Goal: Communication & Community: Answer question/provide support

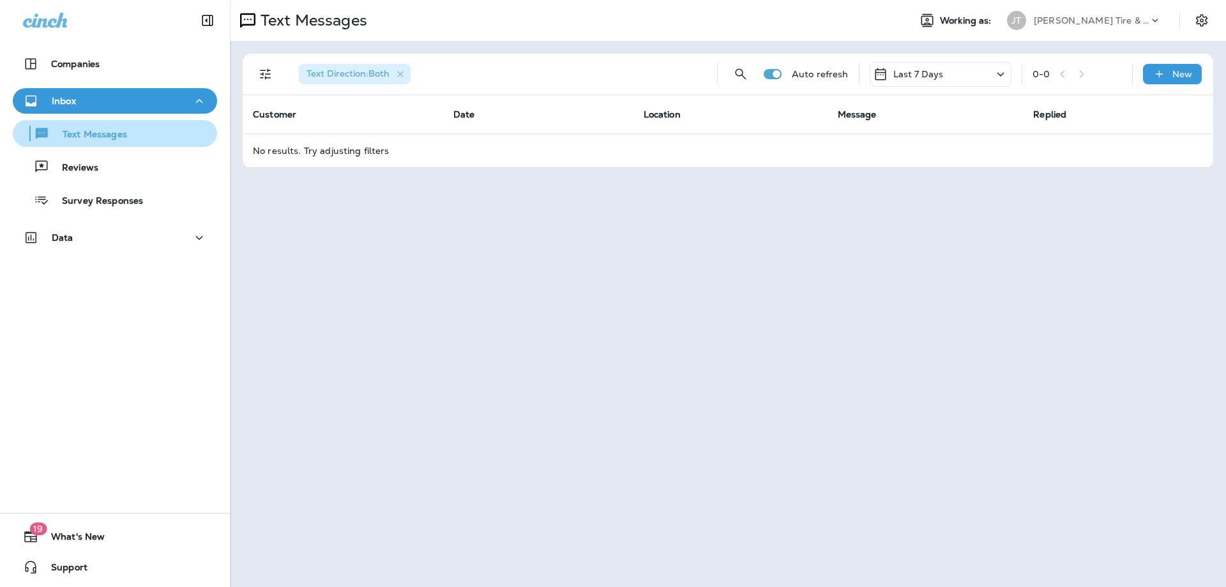
click at [96, 124] on div "Text Messages" at bounding box center [72, 133] width 109 height 19
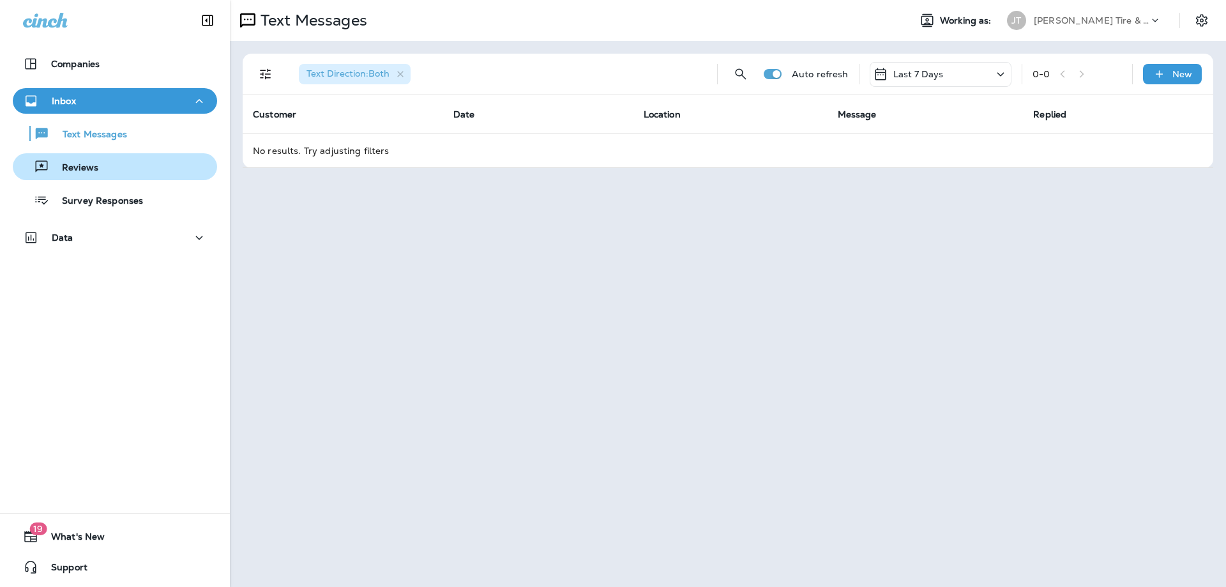
click at [90, 166] on p "Reviews" at bounding box center [73, 168] width 49 height 12
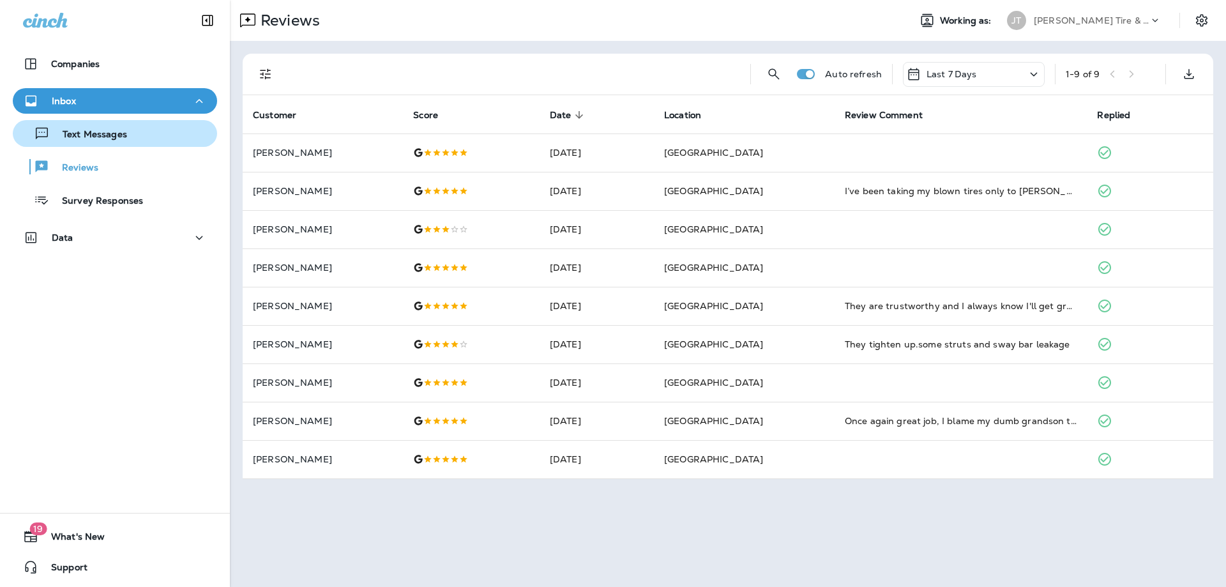
click at [106, 132] on p "Text Messages" at bounding box center [88, 135] width 77 height 12
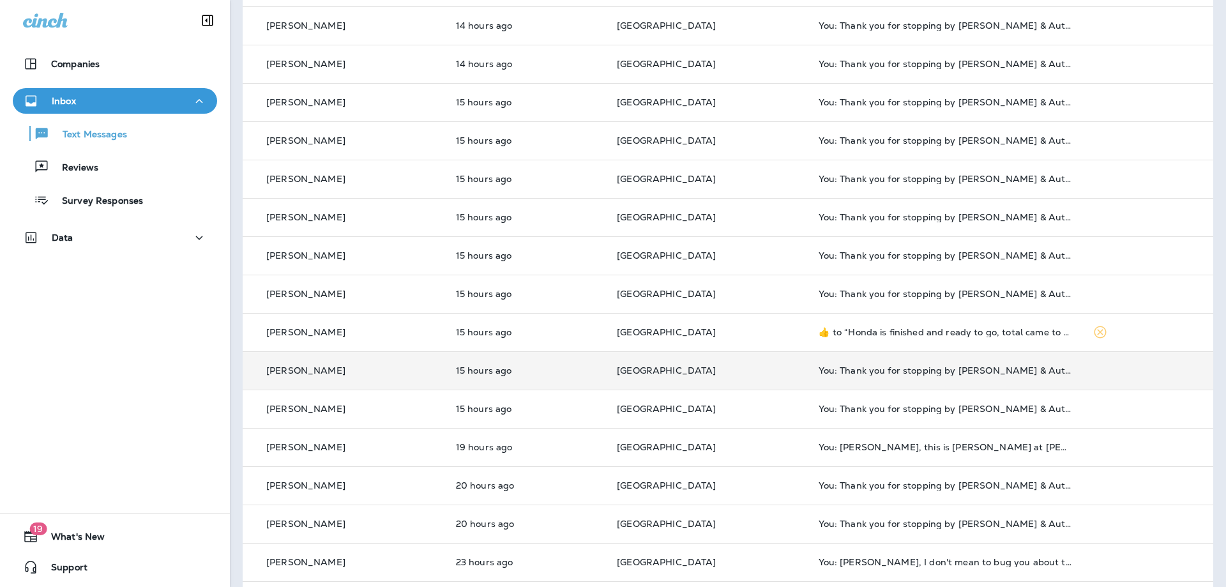
scroll to position [207, 0]
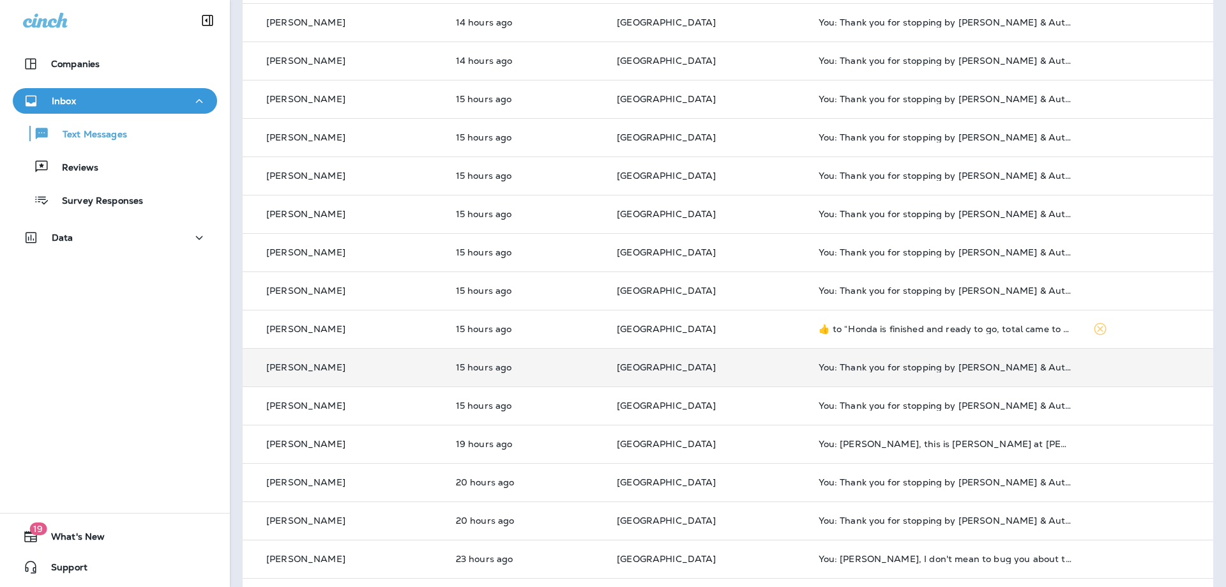
click at [358, 372] on div "[PERSON_NAME]" at bounding box center [344, 367] width 183 height 13
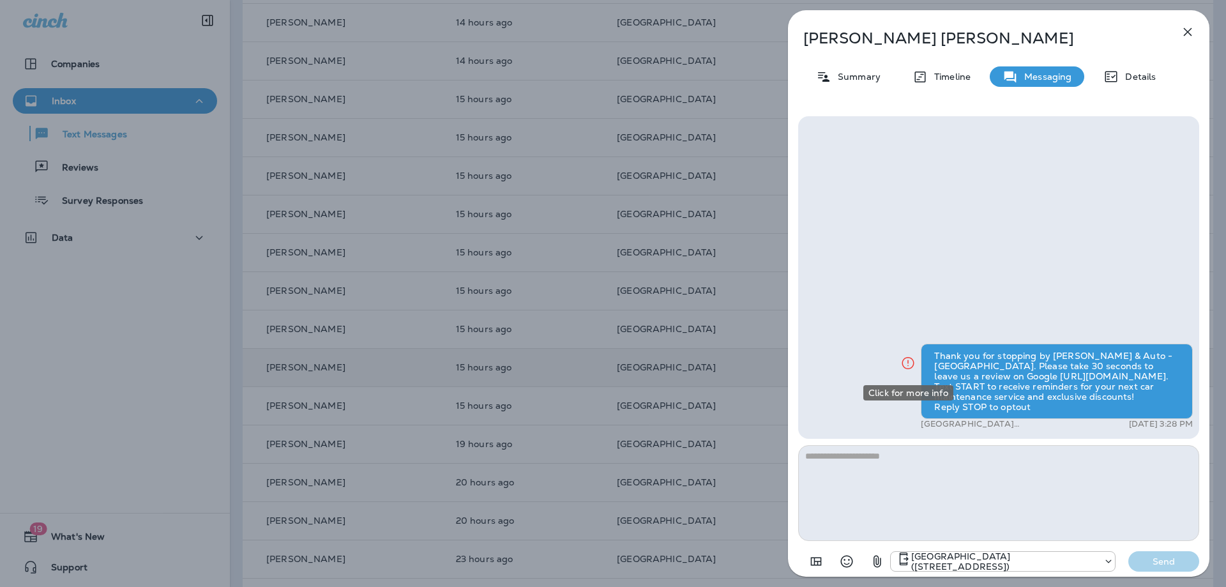
click at [907, 362] on icon "Click for more info" at bounding box center [907, 363] width 15 height 16
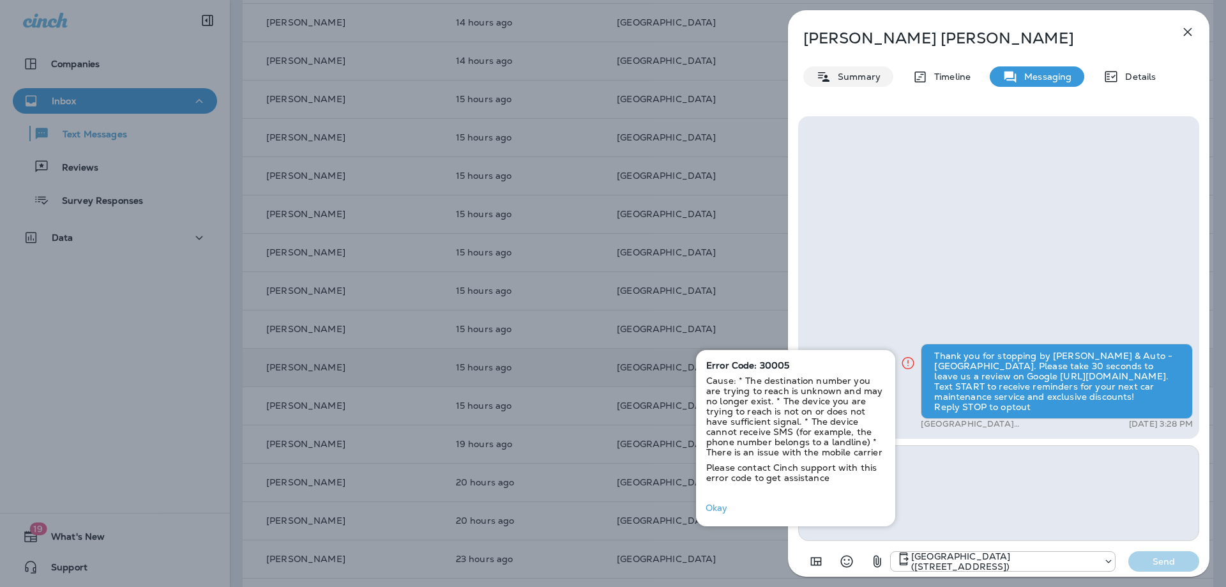
click at [865, 83] on div "Summary" at bounding box center [848, 76] width 90 height 20
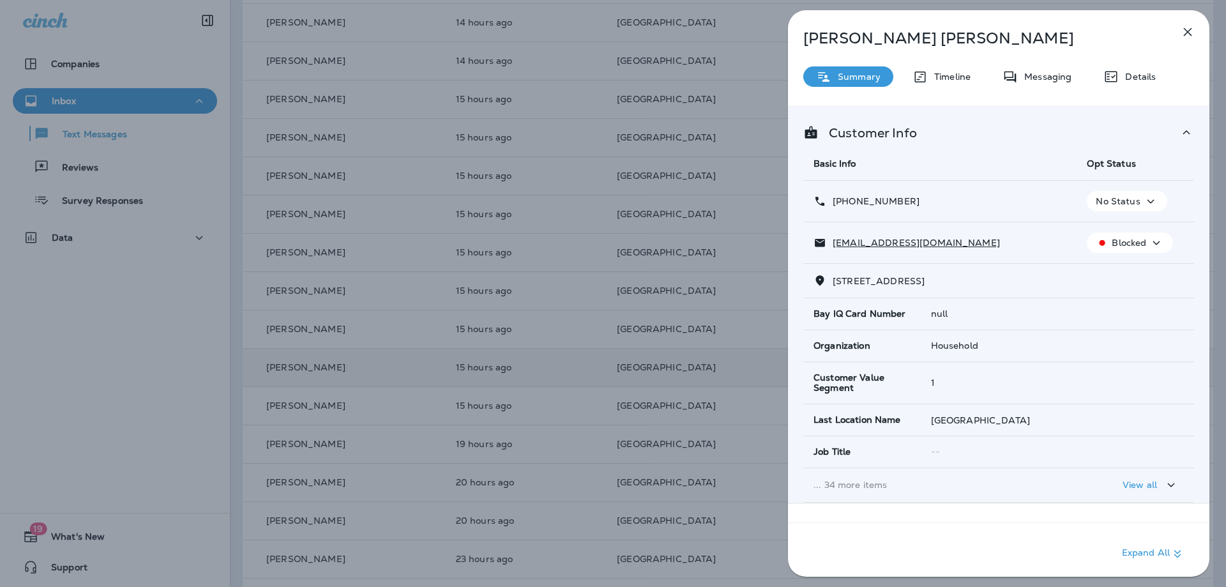
click at [1152, 239] on icon "button" at bounding box center [1155, 243] width 15 height 16
click at [1154, 239] on icon "button" at bounding box center [1155, 243] width 15 height 16
click at [1138, 200] on p "No Status" at bounding box center [1117, 201] width 44 height 10
click at [1136, 200] on p "No Status" at bounding box center [1117, 201] width 44 height 10
click at [949, 199] on div "[PHONE_NUMBER]" at bounding box center [939, 201] width 253 height 13
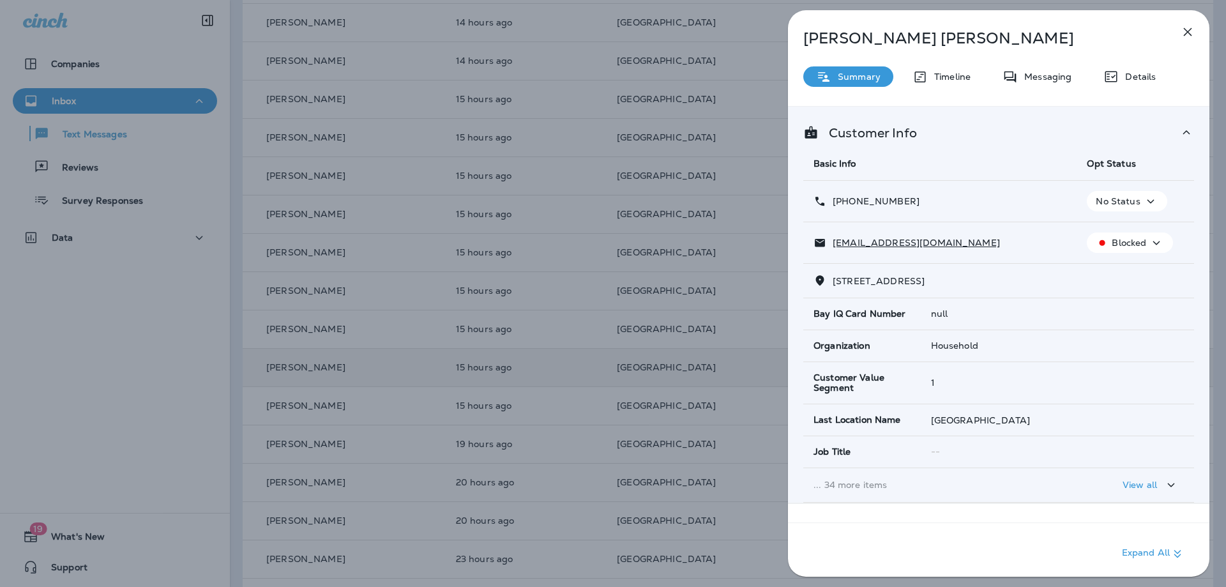
drag, startPoint x: 866, startPoint y: 202, endPoint x: 934, endPoint y: 207, distance: 67.9
click at [934, 207] on div "[PHONE_NUMBER]" at bounding box center [939, 201] width 253 height 13
click at [991, 206] on div "[PHONE_NUMBER]" at bounding box center [939, 201] width 253 height 13
click at [1155, 201] on icon "button" at bounding box center [1150, 201] width 15 height 16
click at [1148, 197] on icon "button" at bounding box center [1150, 201] width 15 height 16
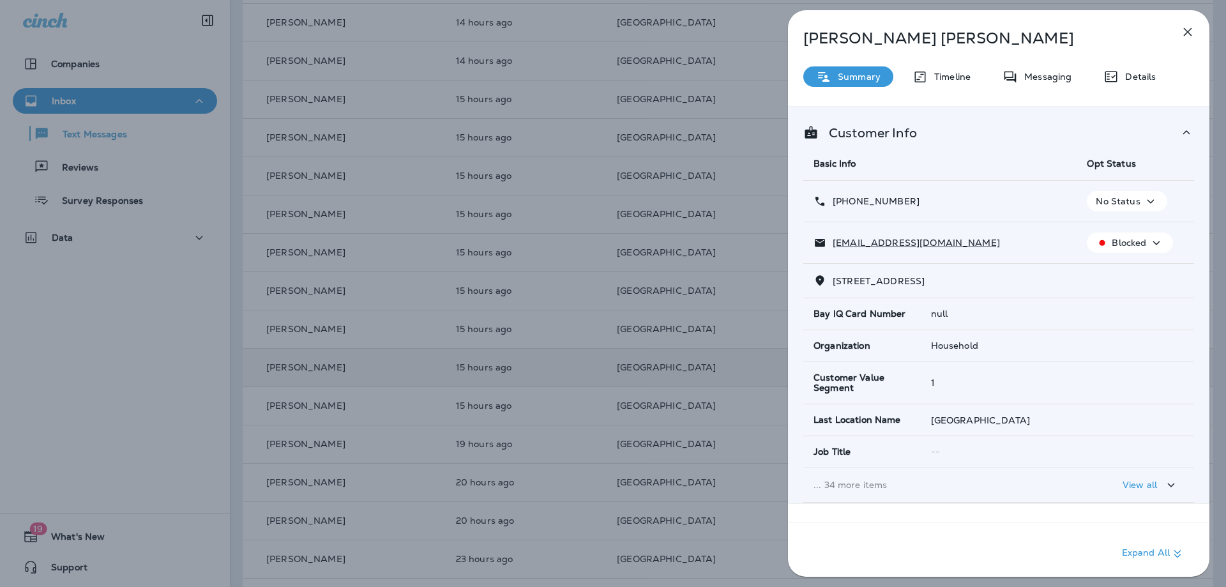
click at [1134, 206] on p "No Status" at bounding box center [1117, 201] width 44 height 10
click at [1119, 259] on p "Reset Status" at bounding box center [1134, 262] width 57 height 10
click at [1191, 34] on icon "button" at bounding box center [1187, 31] width 15 height 15
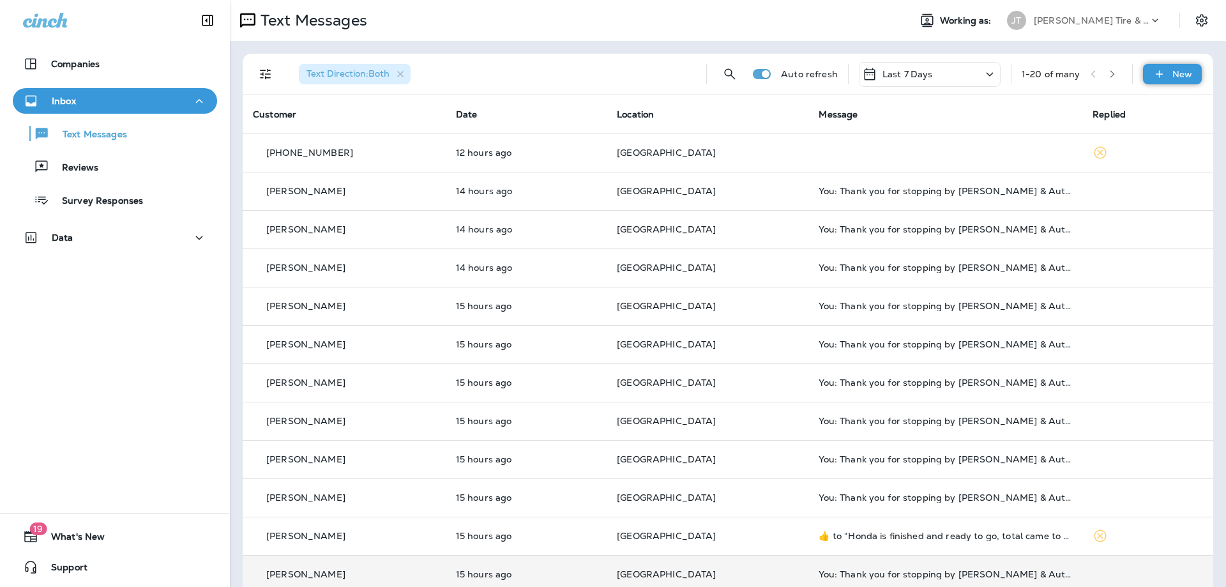
click at [1189, 67] on div "New" at bounding box center [1172, 74] width 59 height 20
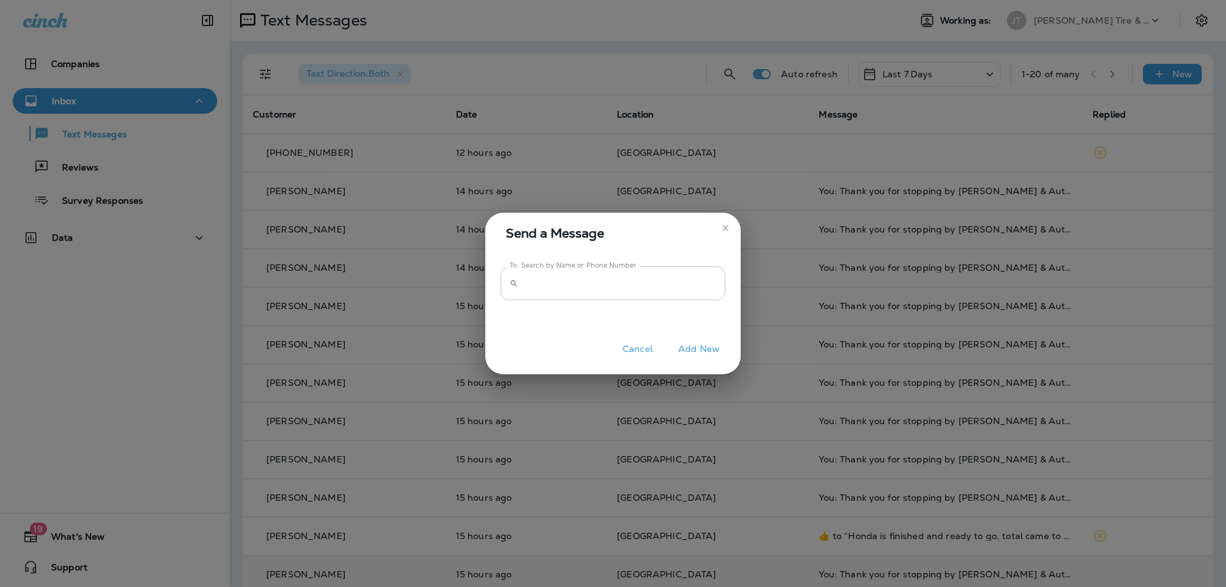
click at [630, 284] on input "To: Search by Name or Phone Number" at bounding box center [624, 283] width 202 height 34
click at [725, 224] on icon "close" at bounding box center [725, 228] width 10 height 10
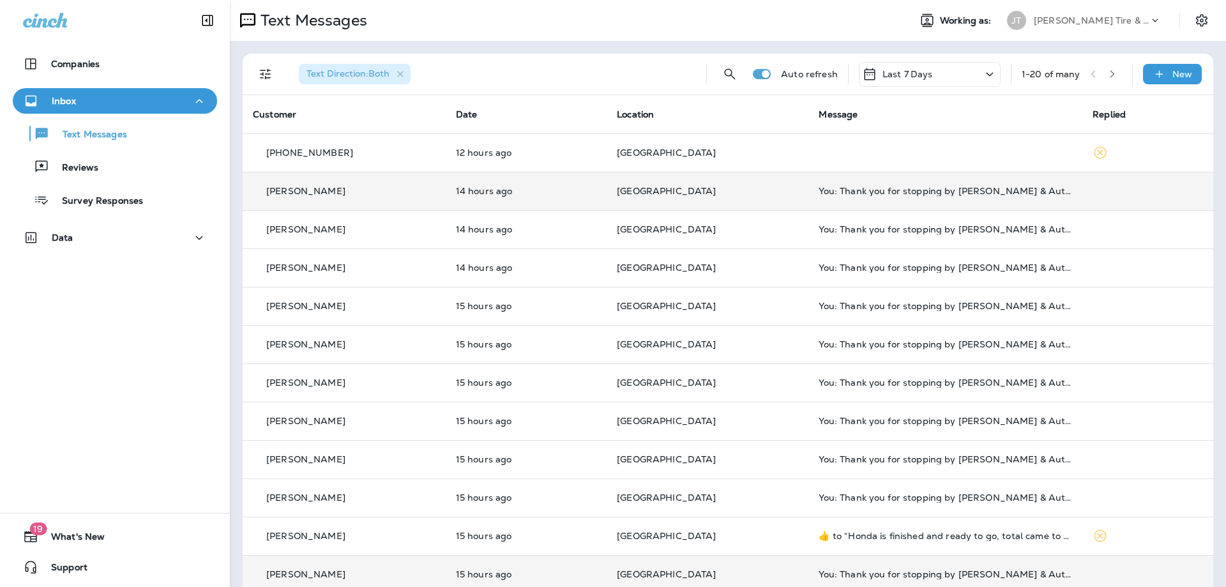
click at [741, 190] on p "[GEOGRAPHIC_DATA]" at bounding box center [707, 191] width 181 height 10
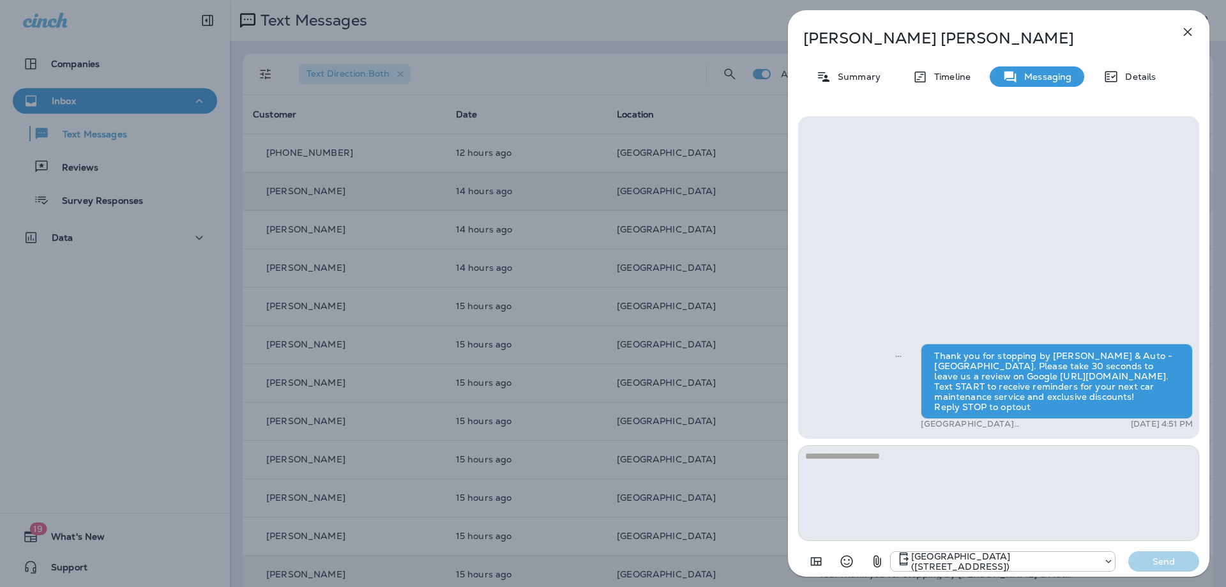
drag, startPoint x: 935, startPoint y: 354, endPoint x: 1035, endPoint y: 405, distance: 113.3
click at [1035, 405] on div "Thank you for stopping by [PERSON_NAME] & Auto - [GEOGRAPHIC_DATA]. Please take…" at bounding box center [1057, 380] width 272 height 75
click at [1186, 34] on icon "button" at bounding box center [1188, 32] width 8 height 8
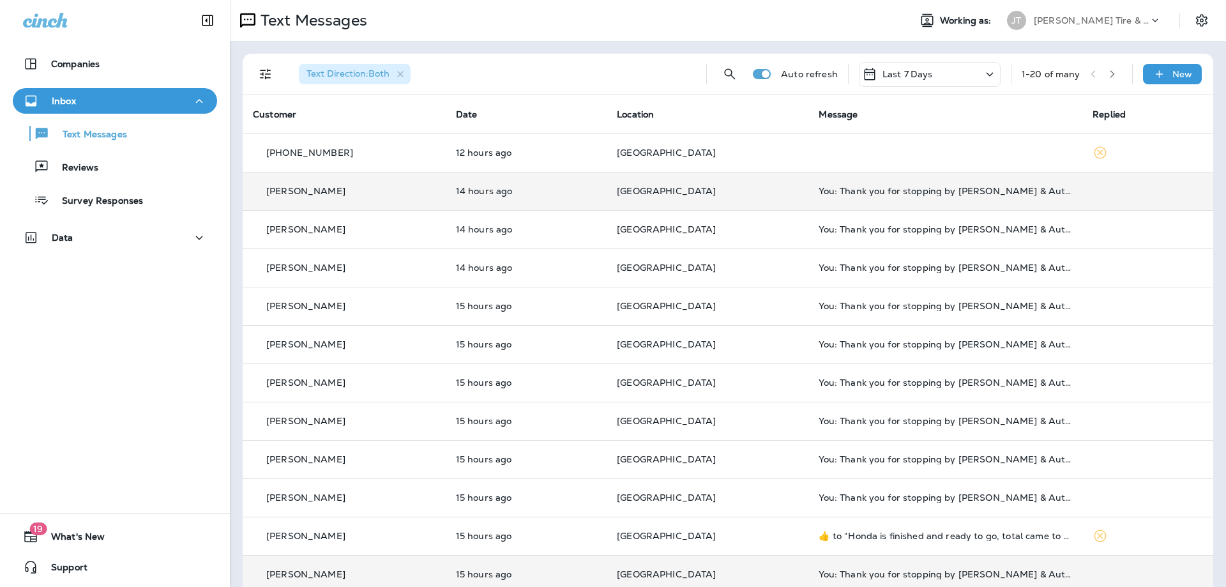
click at [612, 571] on td "[GEOGRAPHIC_DATA]" at bounding box center [707, 574] width 202 height 38
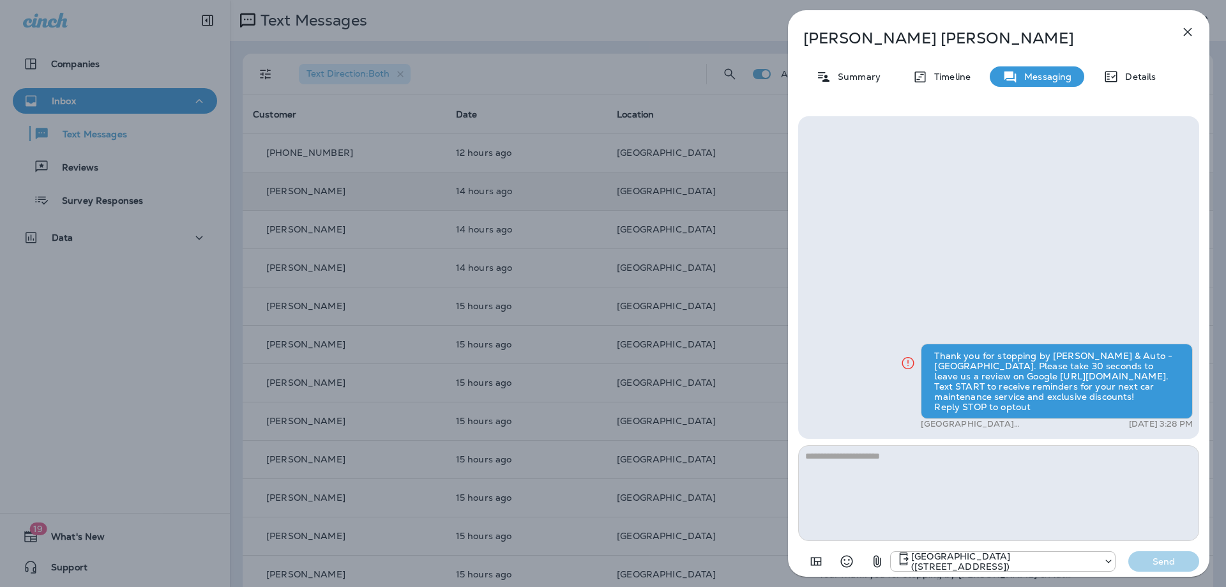
drag, startPoint x: 935, startPoint y: 356, endPoint x: 1074, endPoint y: 410, distance: 150.2
click at [1074, 410] on div "Thank you for stopping by [PERSON_NAME] & Auto - [GEOGRAPHIC_DATA]. Please take…" at bounding box center [1057, 380] width 272 height 75
copy div "Thank you for stopping by [PERSON_NAME] & Auto - [GEOGRAPHIC_DATA]. Please take…"
click at [1189, 28] on icon "button" at bounding box center [1187, 31] width 15 height 15
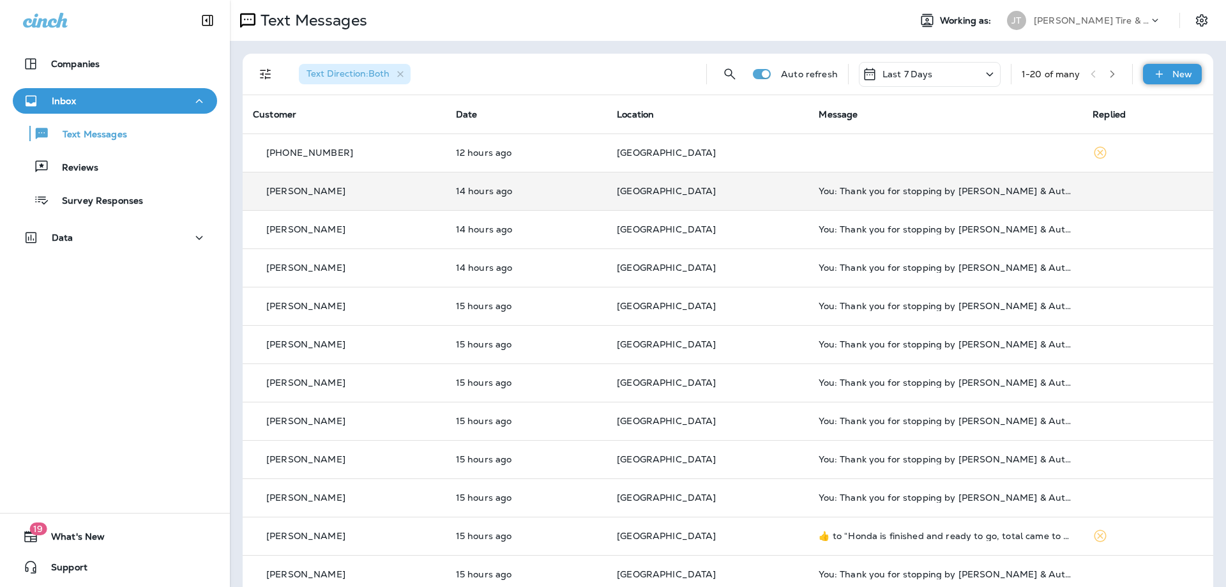
click at [1175, 77] on p "New" at bounding box center [1182, 74] width 20 height 10
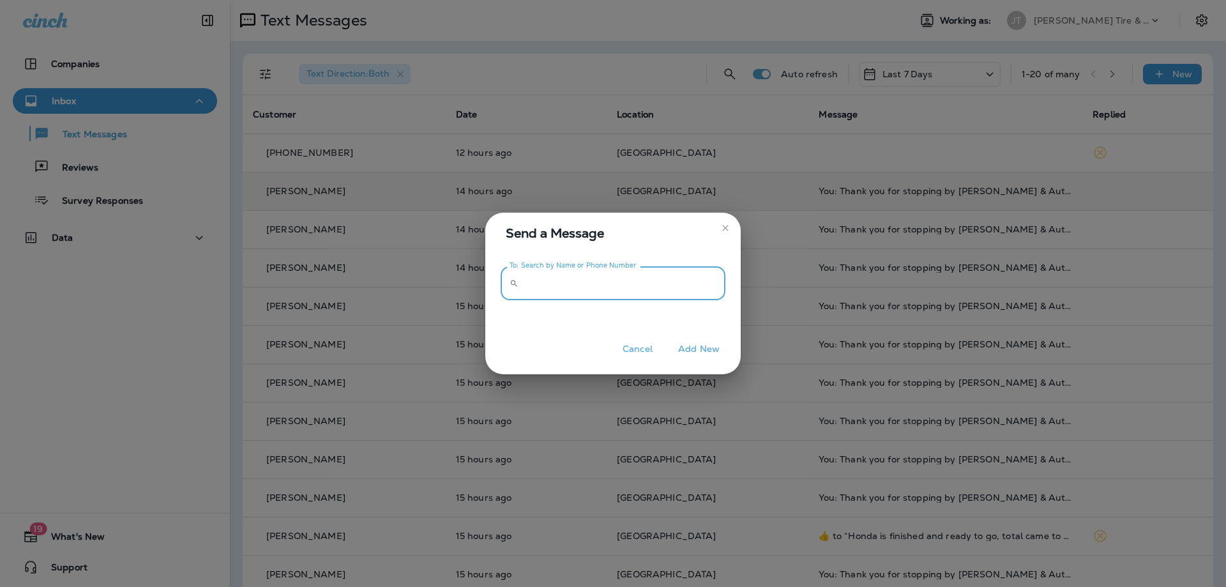
click at [643, 267] on input "To: Search by Name or Phone Number" at bounding box center [624, 283] width 202 height 34
type input "**********"
click at [695, 350] on button "Add New" at bounding box center [699, 349] width 54 height 20
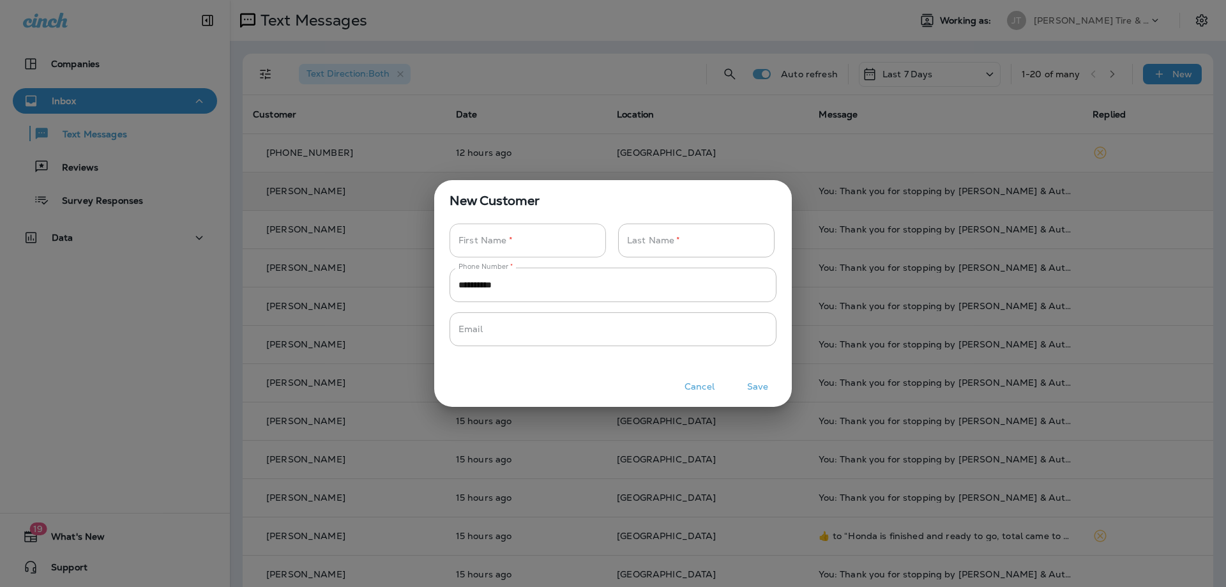
click at [538, 241] on input "Phone Number   *" at bounding box center [520, 240] width 142 height 34
type input "*****"
type input "**********"
click at [764, 382] on button "Save" at bounding box center [757, 387] width 48 height 20
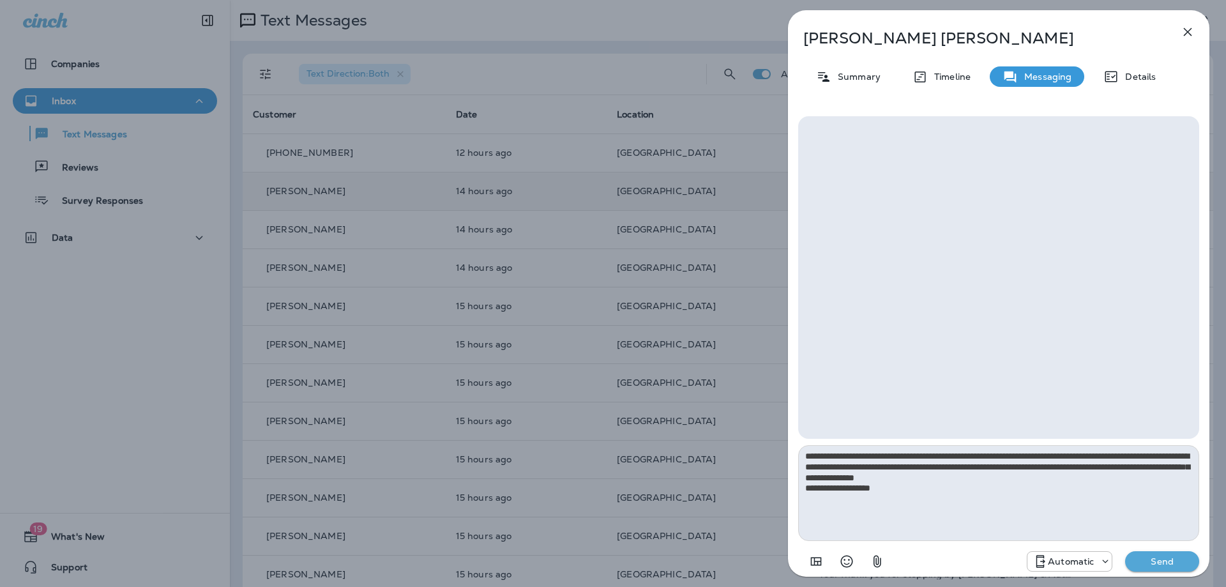
type textarea "**********"
click at [1083, 556] on p "Automatic" at bounding box center [1071, 561] width 46 height 10
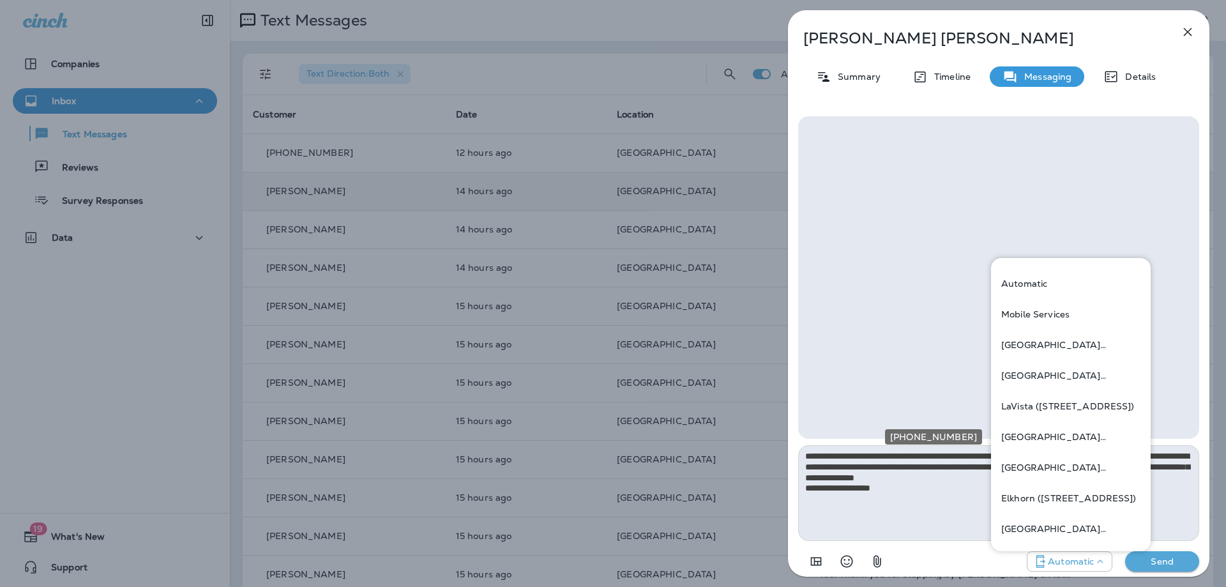
scroll to position [470, 0]
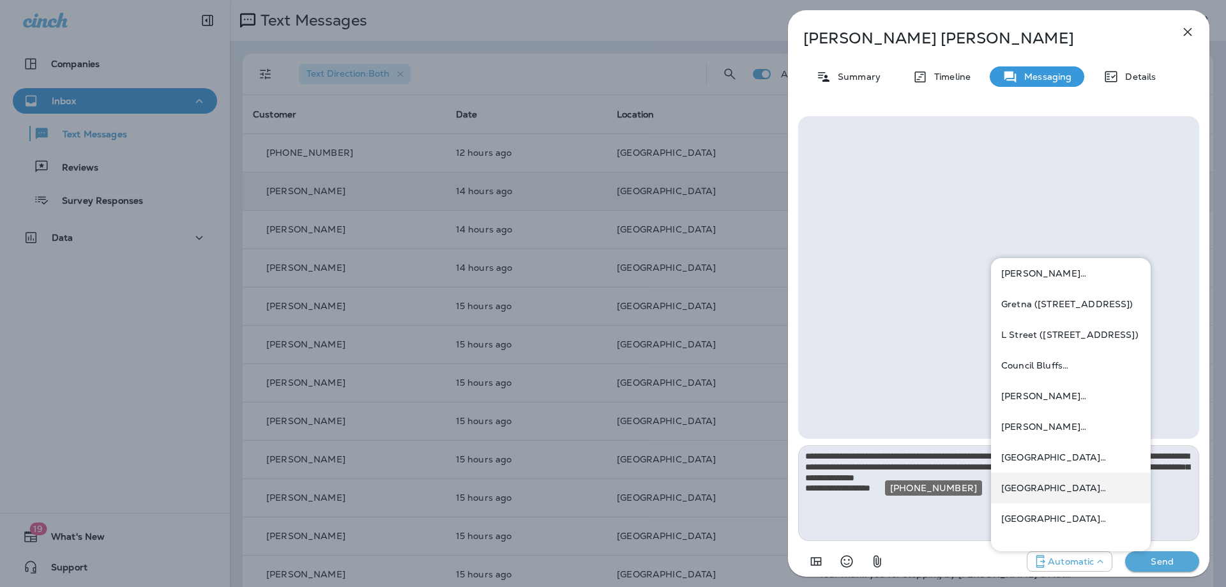
click at [1075, 489] on p "[GEOGRAPHIC_DATA] ([STREET_ADDRESS])" at bounding box center [1070, 488] width 139 height 10
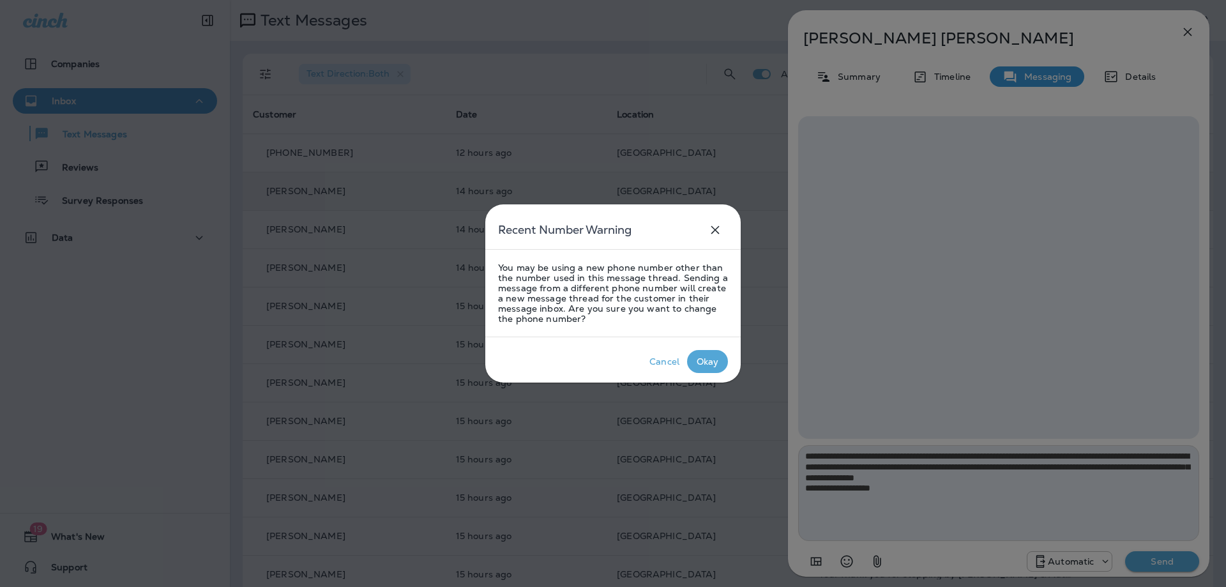
click at [707, 359] on div "Okay" at bounding box center [707, 361] width 22 height 10
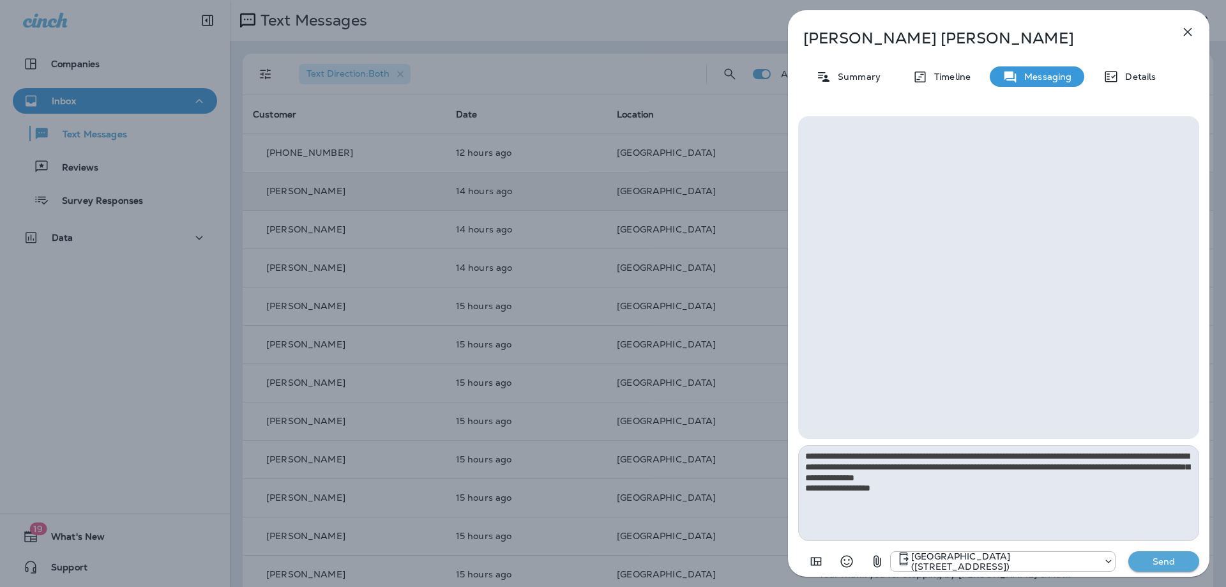
click at [1163, 562] on p "Send" at bounding box center [1164, 560] width 54 height 11
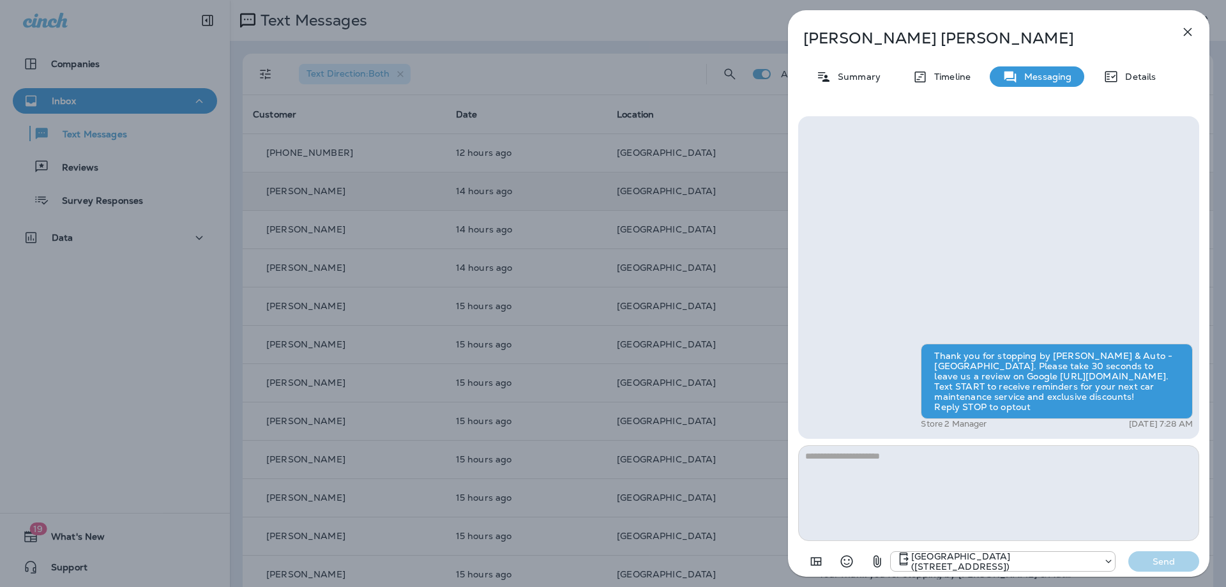
click at [1192, 32] on icon "button" at bounding box center [1187, 31] width 15 height 15
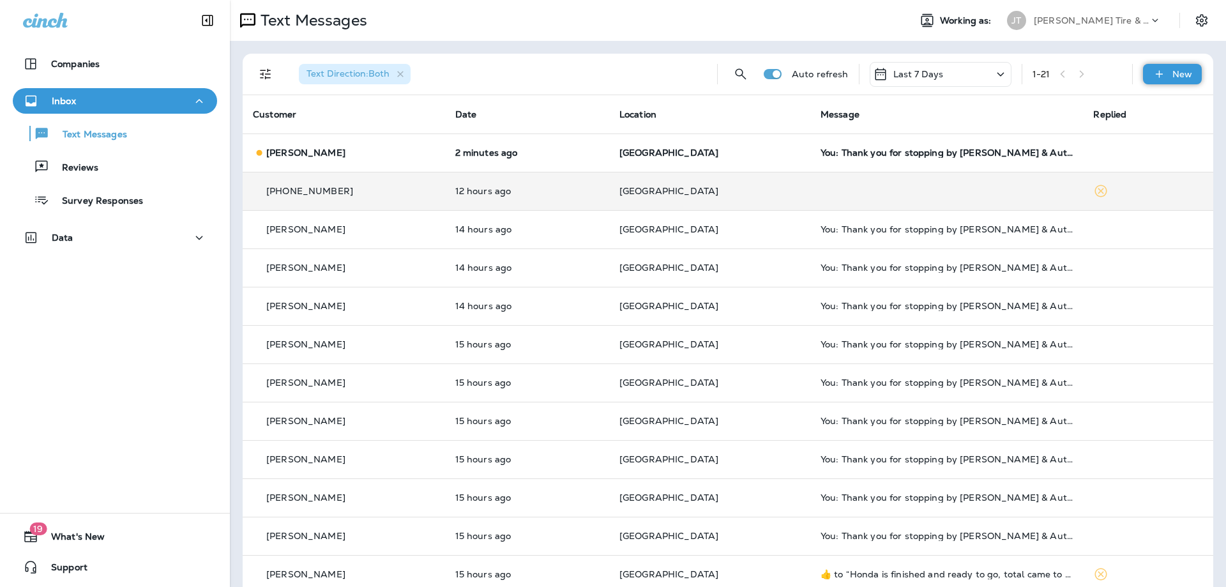
click at [1189, 71] on p "New" at bounding box center [1182, 74] width 20 height 10
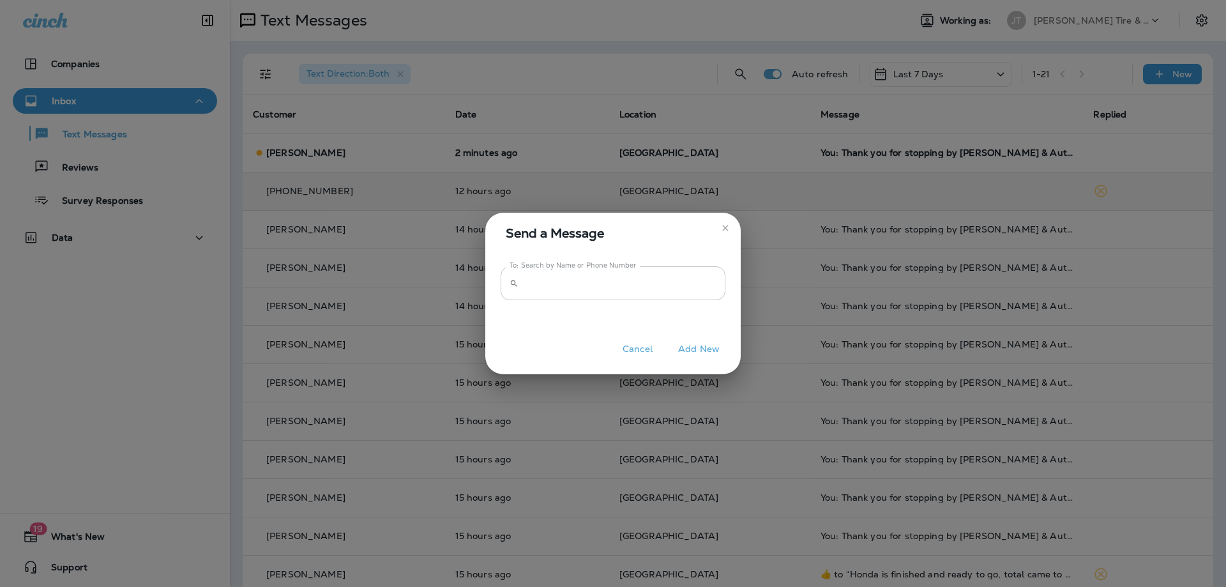
click at [577, 281] on input "To: Search by Name or Phone Number" at bounding box center [624, 283] width 202 height 34
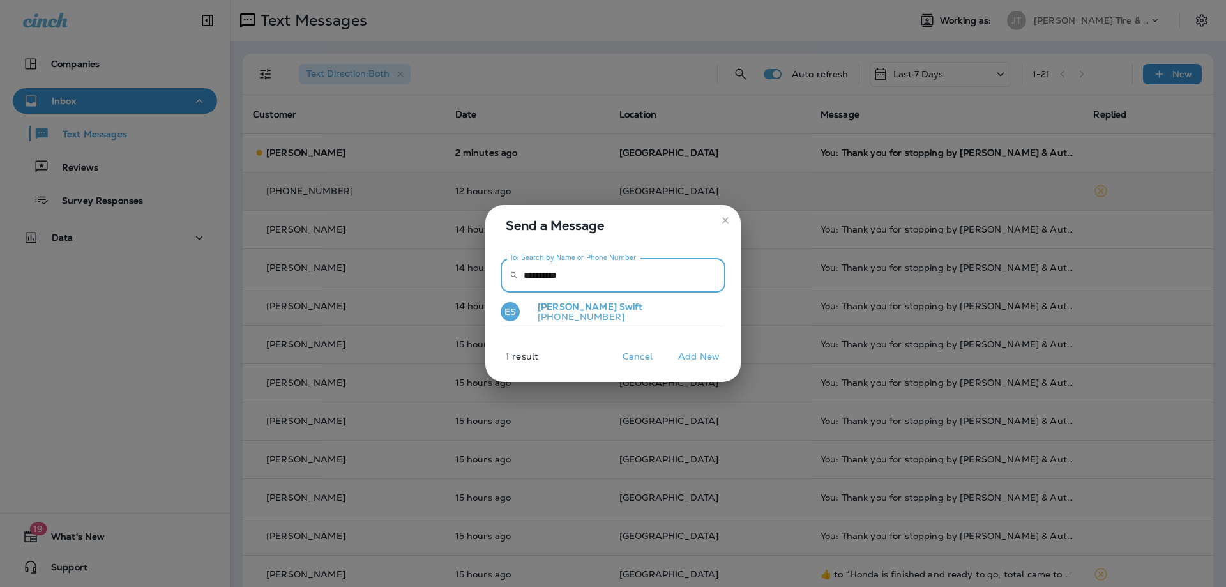
type input "**********"
click at [584, 317] on p "[PHONE_NUMBER]" at bounding box center [584, 317] width 115 height 10
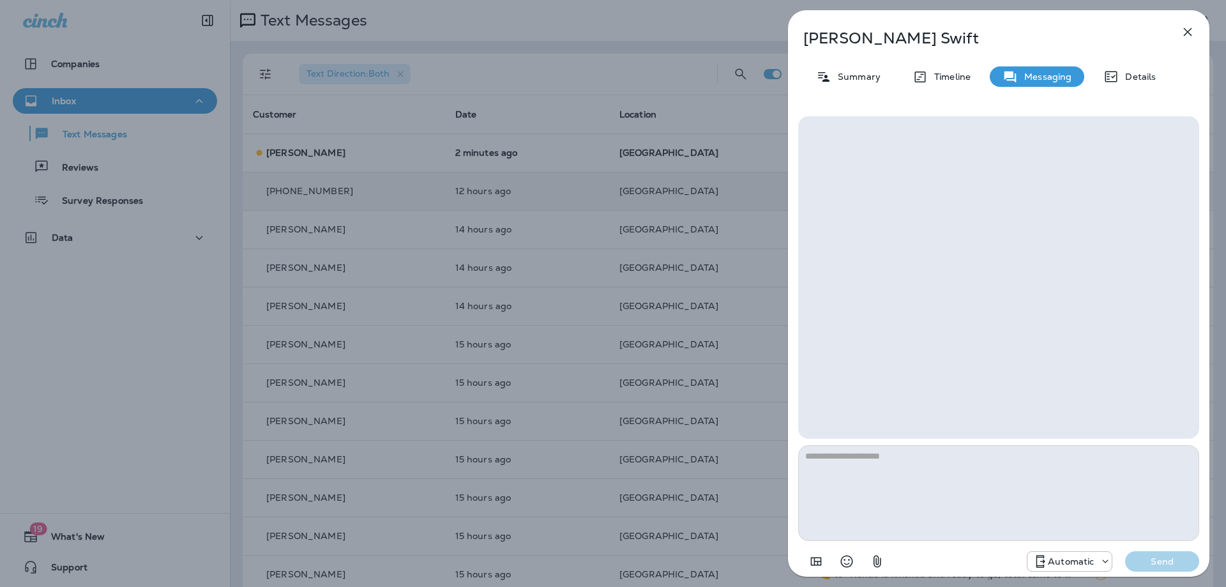
click at [914, 492] on textarea at bounding box center [998, 493] width 401 height 96
click at [1070, 564] on p "Automatic" at bounding box center [1071, 561] width 46 height 10
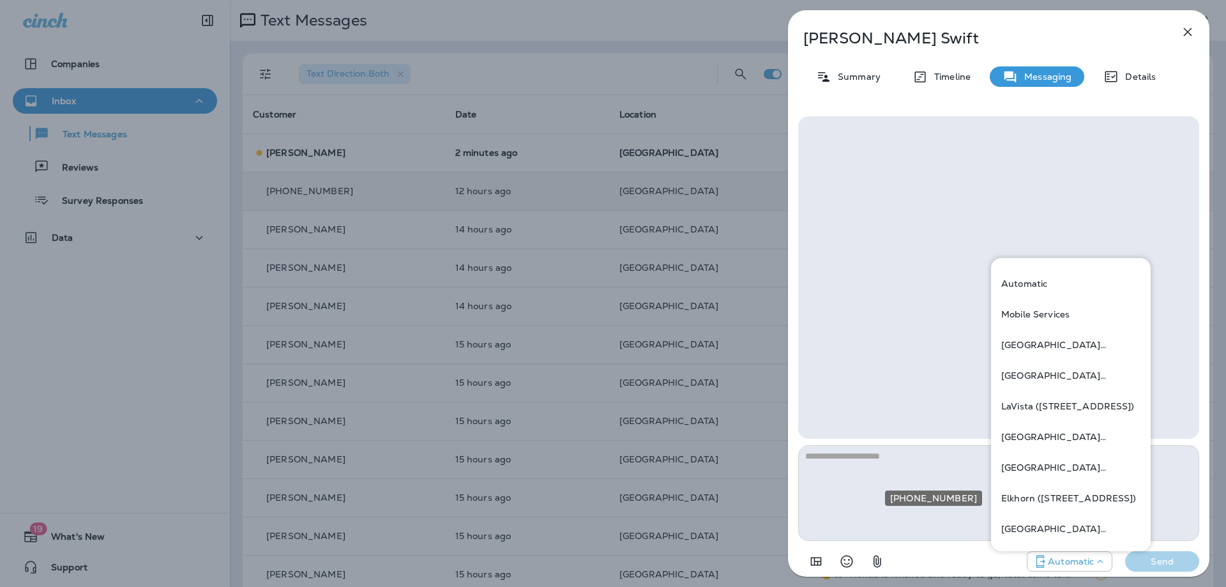
scroll to position [470, 0]
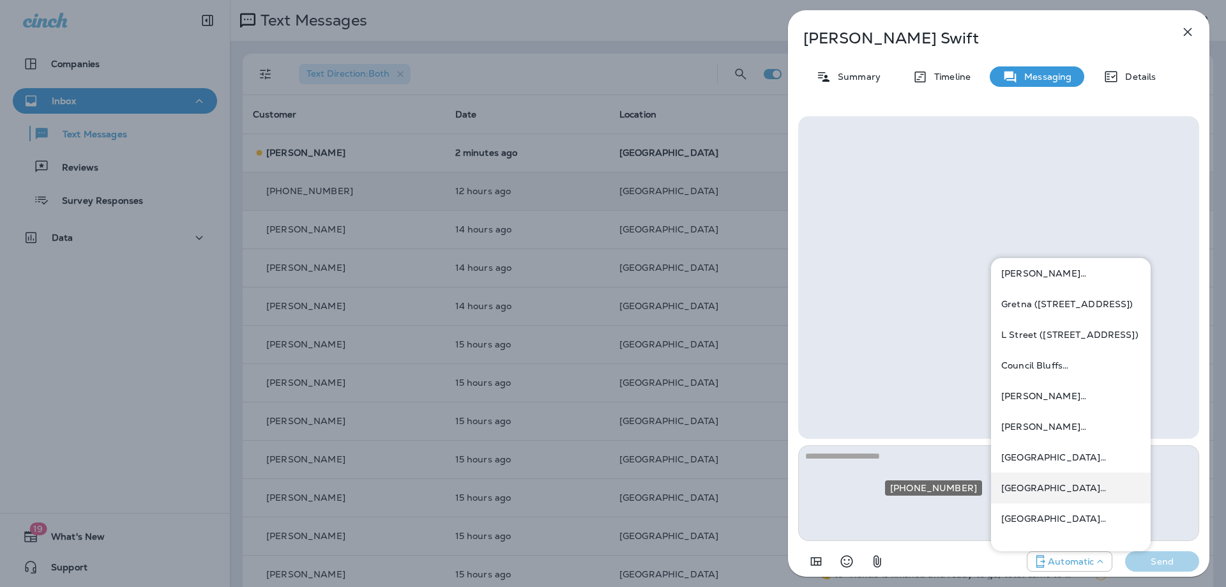
click at [1063, 486] on p "[GEOGRAPHIC_DATA] ([STREET_ADDRESS])" at bounding box center [1070, 488] width 139 height 10
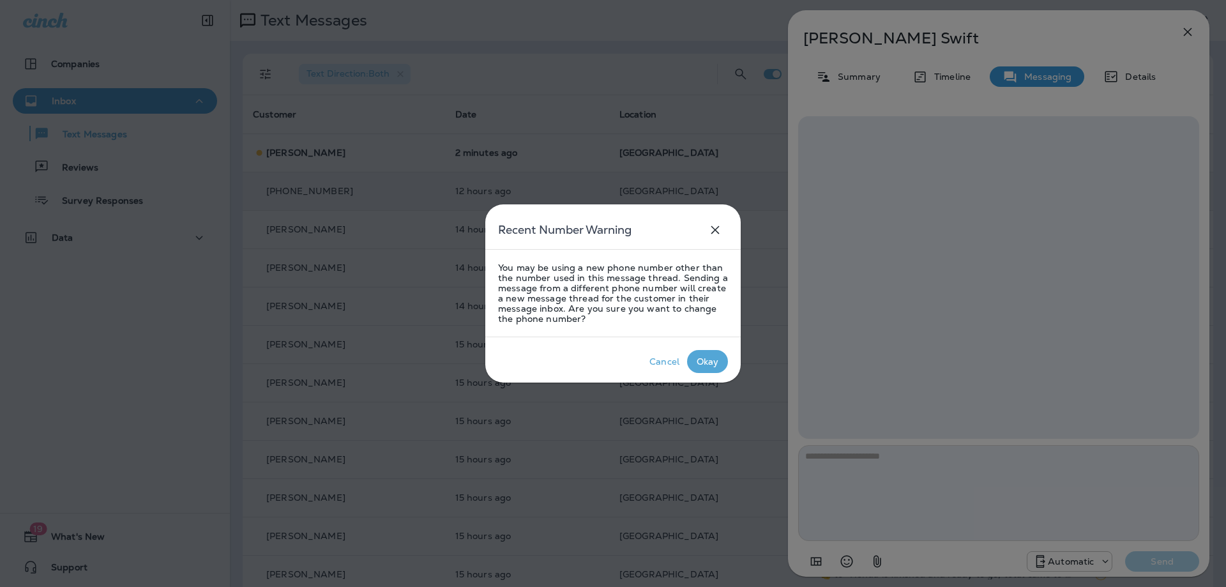
click at [703, 358] on div "Okay" at bounding box center [707, 361] width 22 height 10
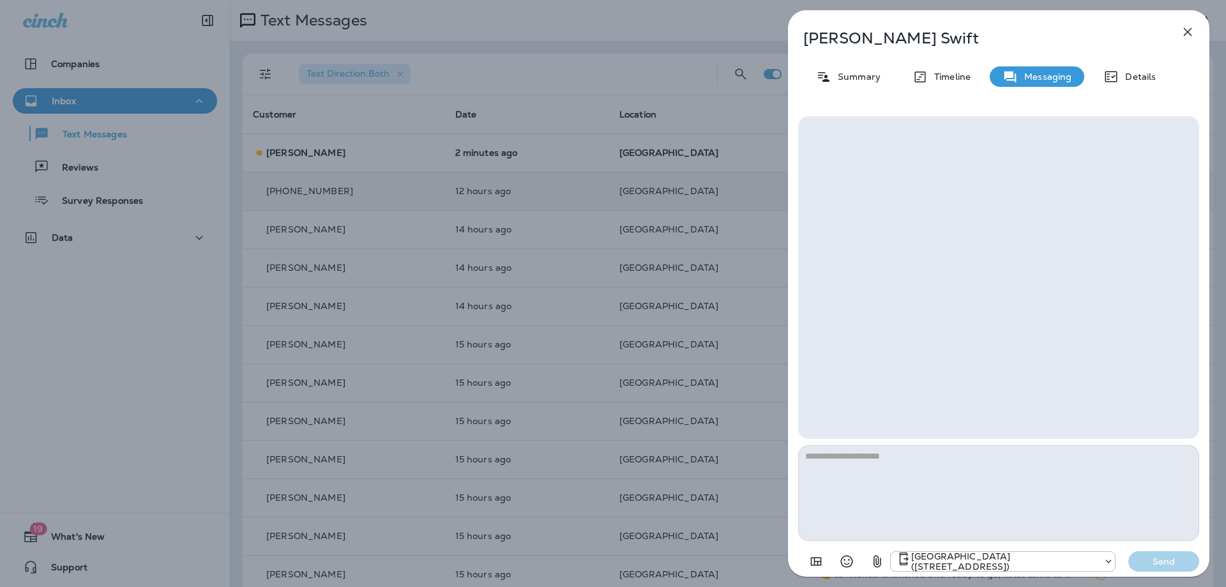
click at [1185, 28] on icon "button" at bounding box center [1187, 31] width 15 height 15
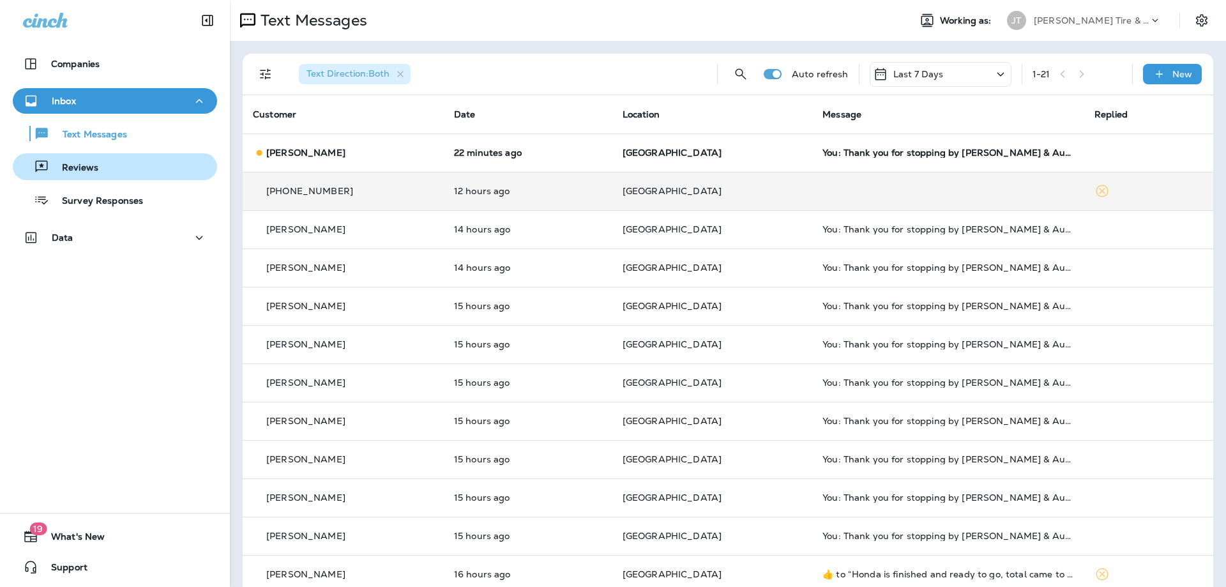
click at [116, 168] on div "Reviews" at bounding box center [115, 166] width 194 height 19
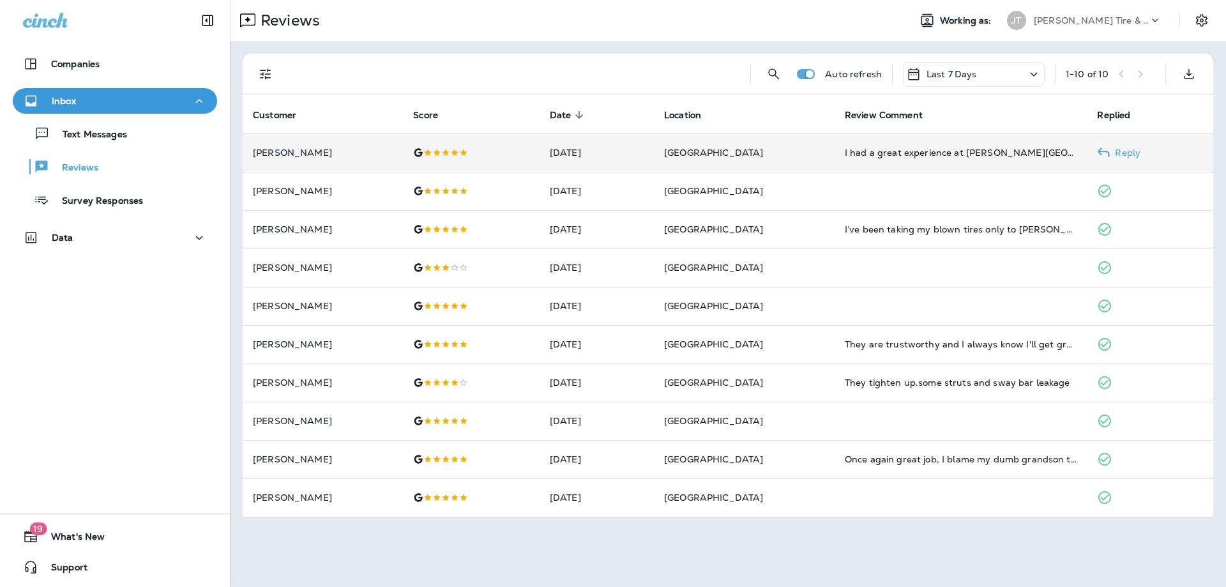
click at [789, 156] on td "[GEOGRAPHIC_DATA]" at bounding box center [744, 152] width 181 height 38
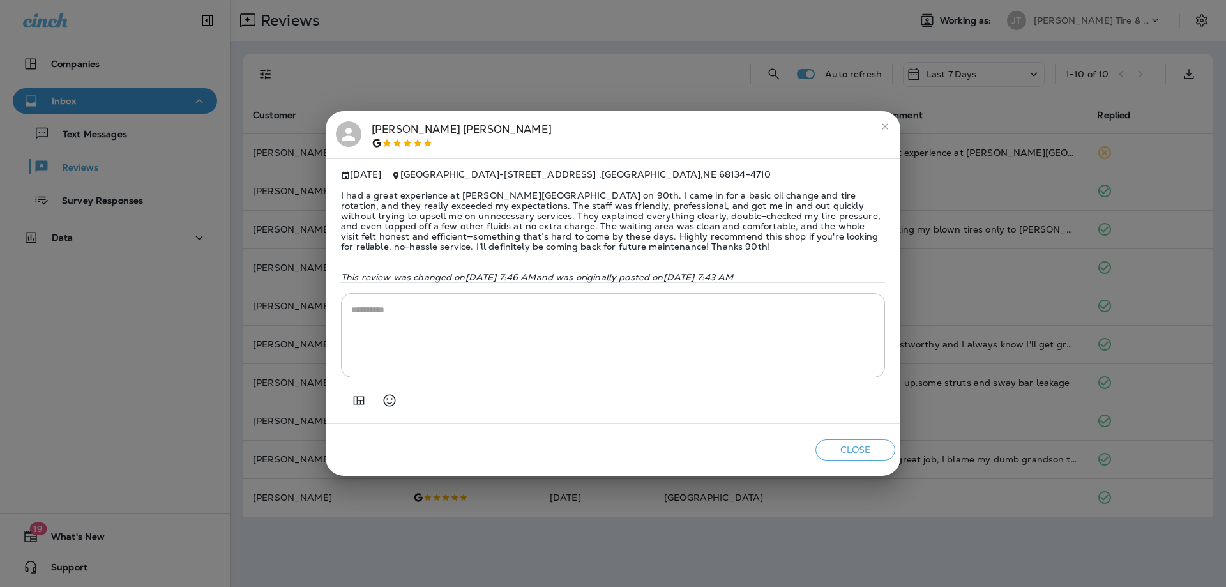
click at [882, 123] on icon "close" at bounding box center [885, 126] width 10 height 10
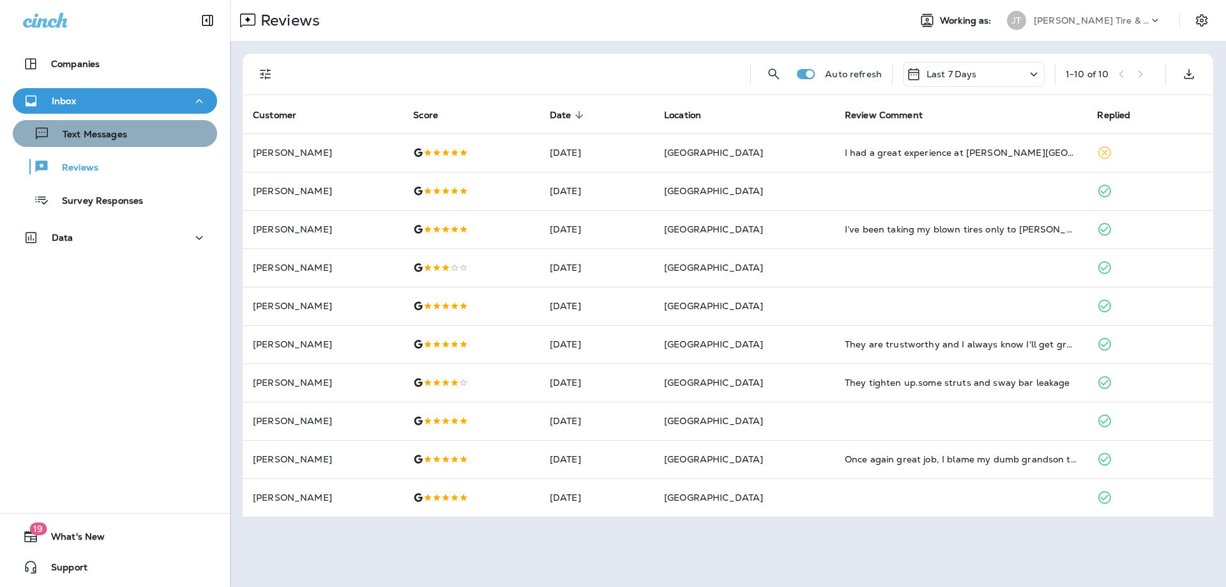
click at [125, 133] on p "Text Messages" at bounding box center [88, 135] width 77 height 12
